Goal: Task Accomplishment & Management: Use online tool/utility

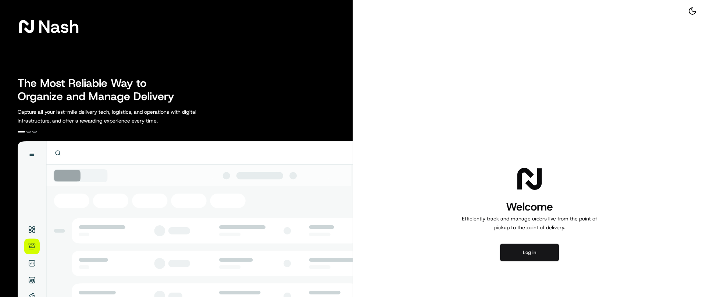
click at [518, 253] on button "Log in" at bounding box center [529, 252] width 59 height 18
